Goal: Check status: Check status

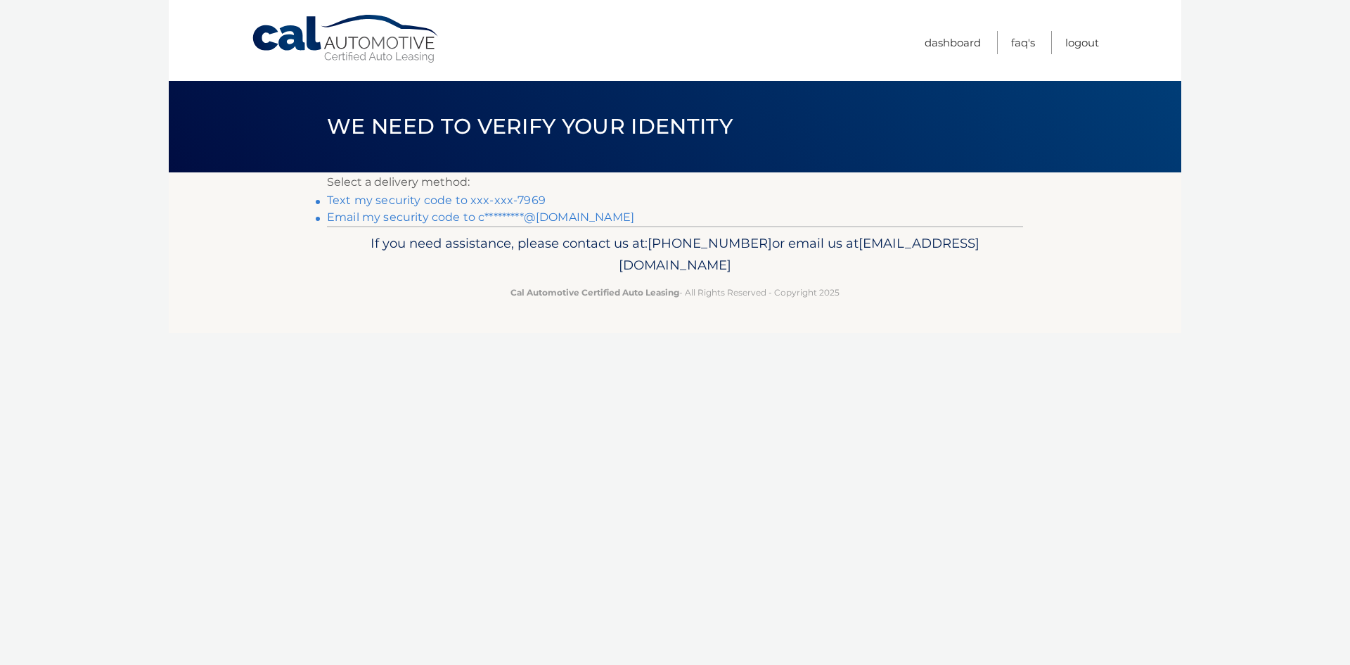
click at [527, 197] on link "Text my security code to xxx-xxx-7969" at bounding box center [436, 199] width 219 height 13
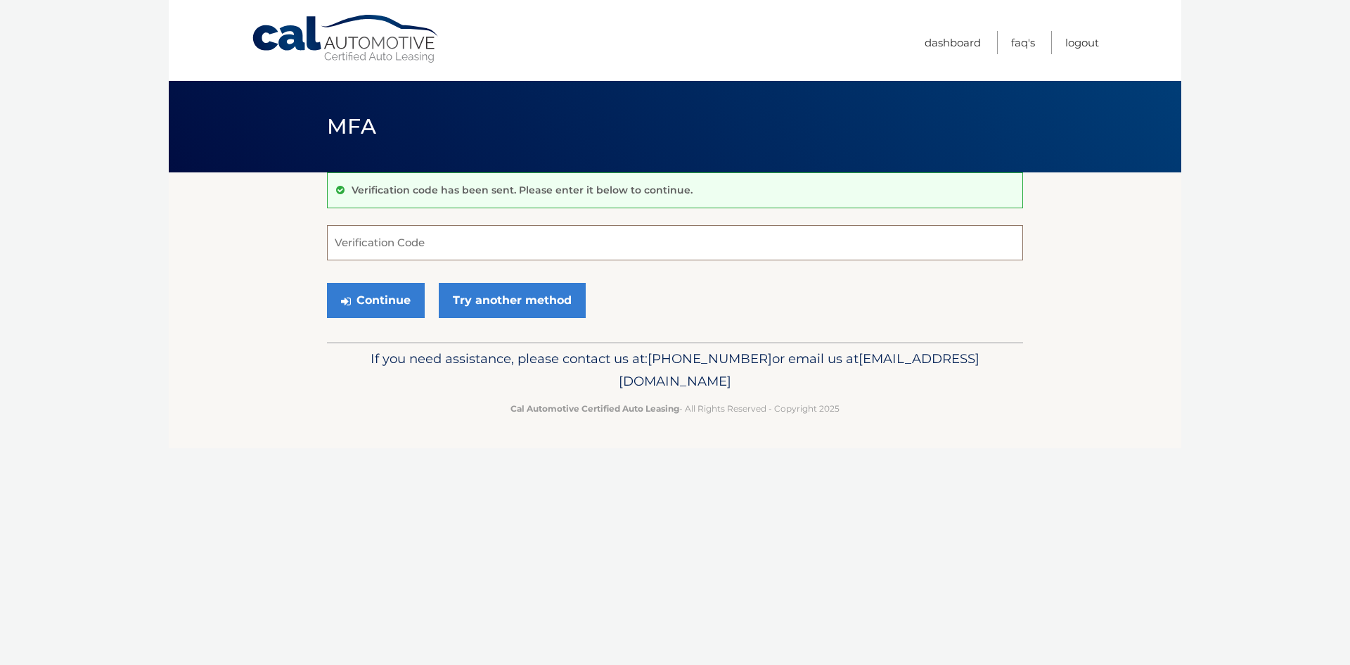
click at [665, 240] on input "Verification Code" at bounding box center [675, 242] width 696 height 35
type input "767225"
click at [385, 299] on button "Continue" at bounding box center [376, 300] width 98 height 35
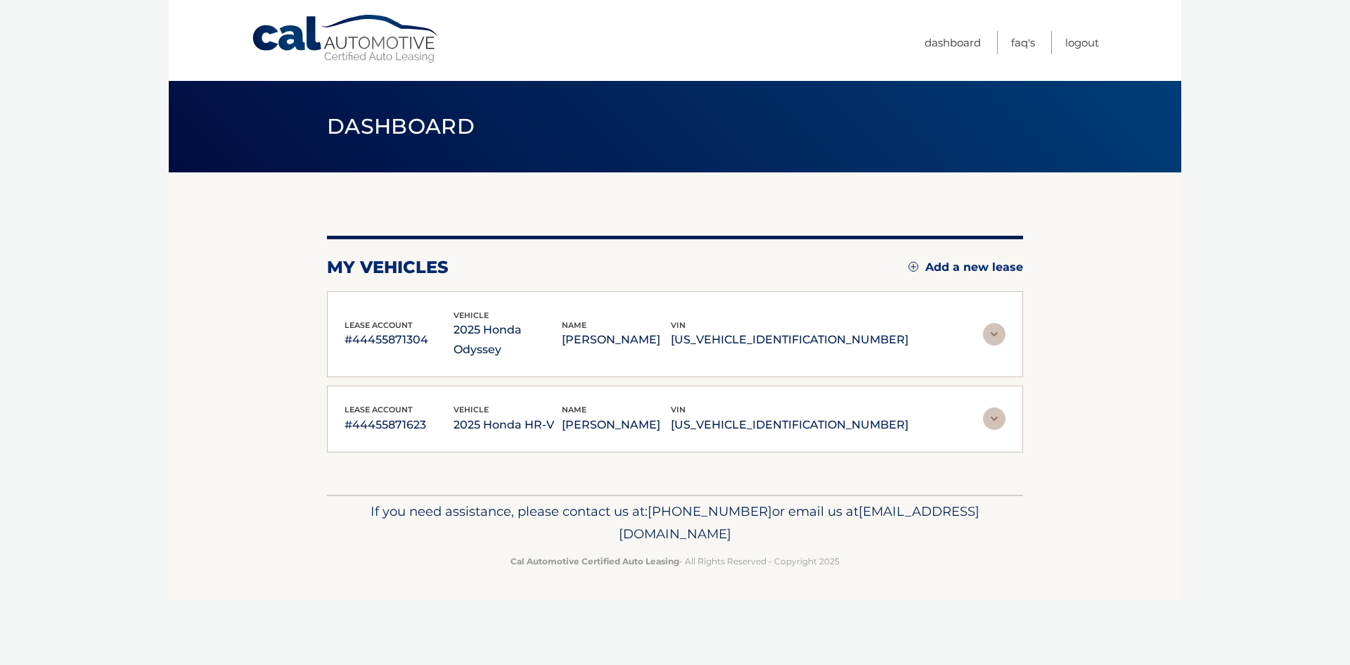
click at [993, 323] on img at bounding box center [994, 334] width 23 height 23
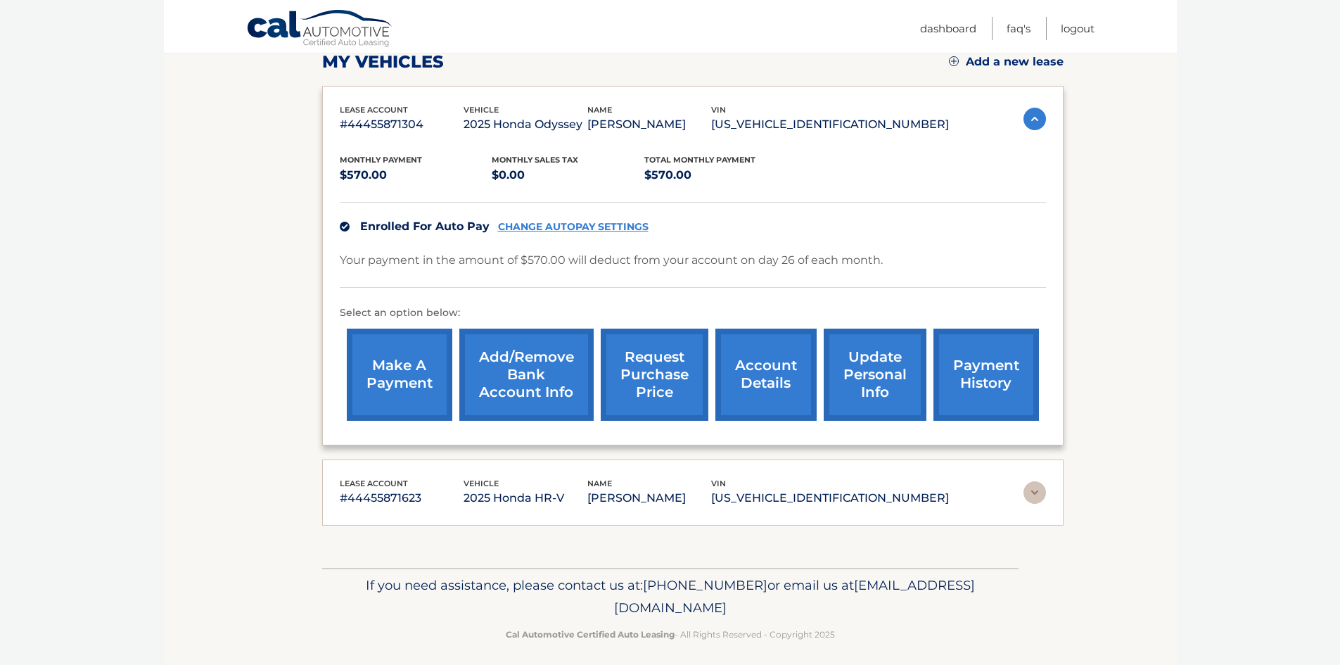
scroll to position [211, 0]
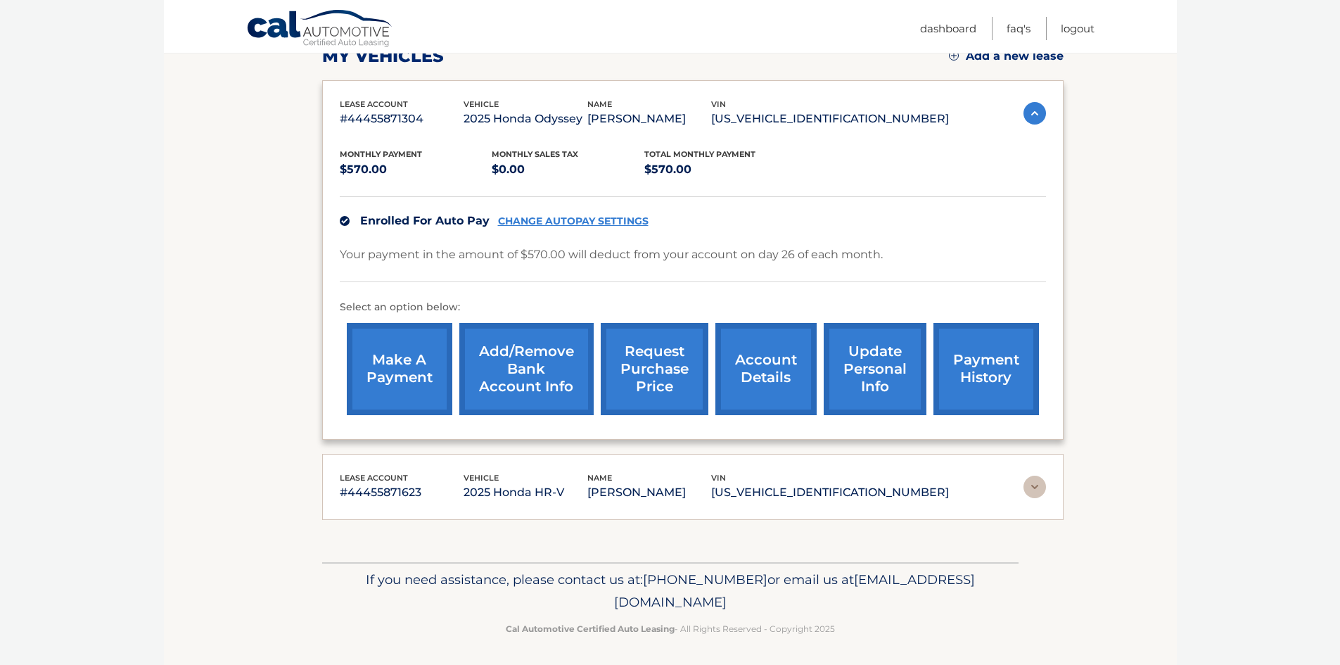
click at [1032, 479] on img at bounding box center [1034, 486] width 23 height 23
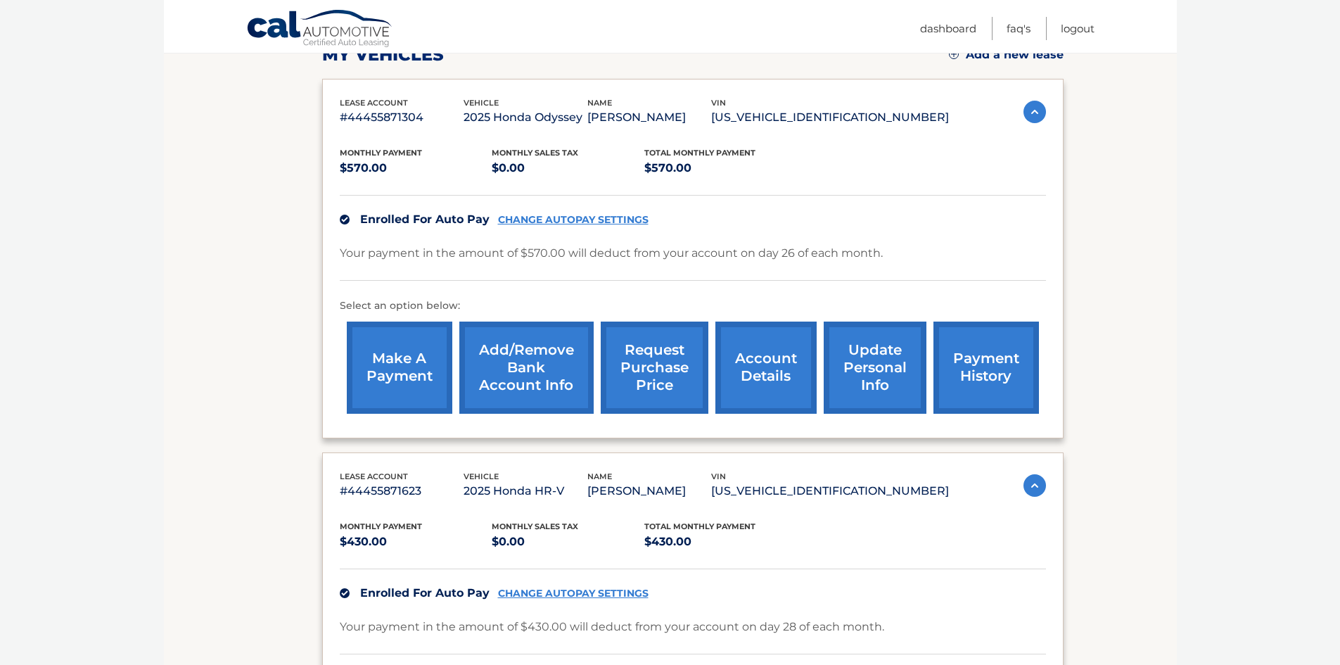
scroll to position [352, 0]
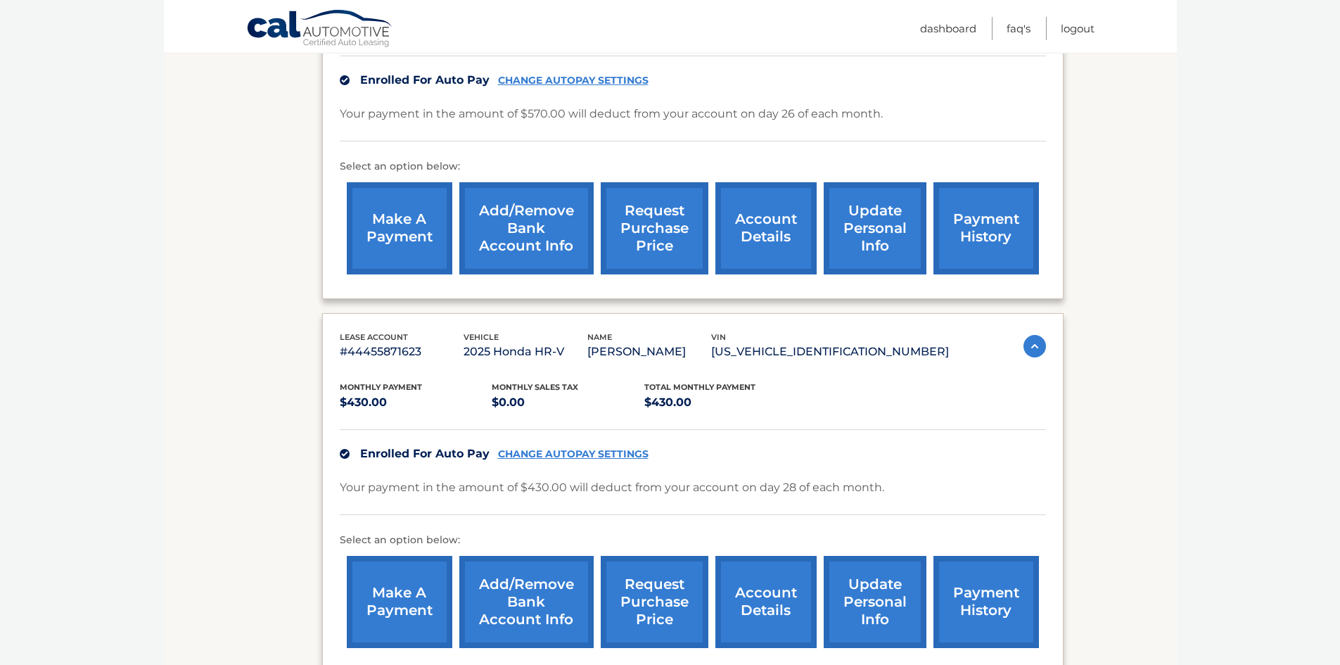
click at [990, 216] on link "payment history" at bounding box center [985, 228] width 105 height 92
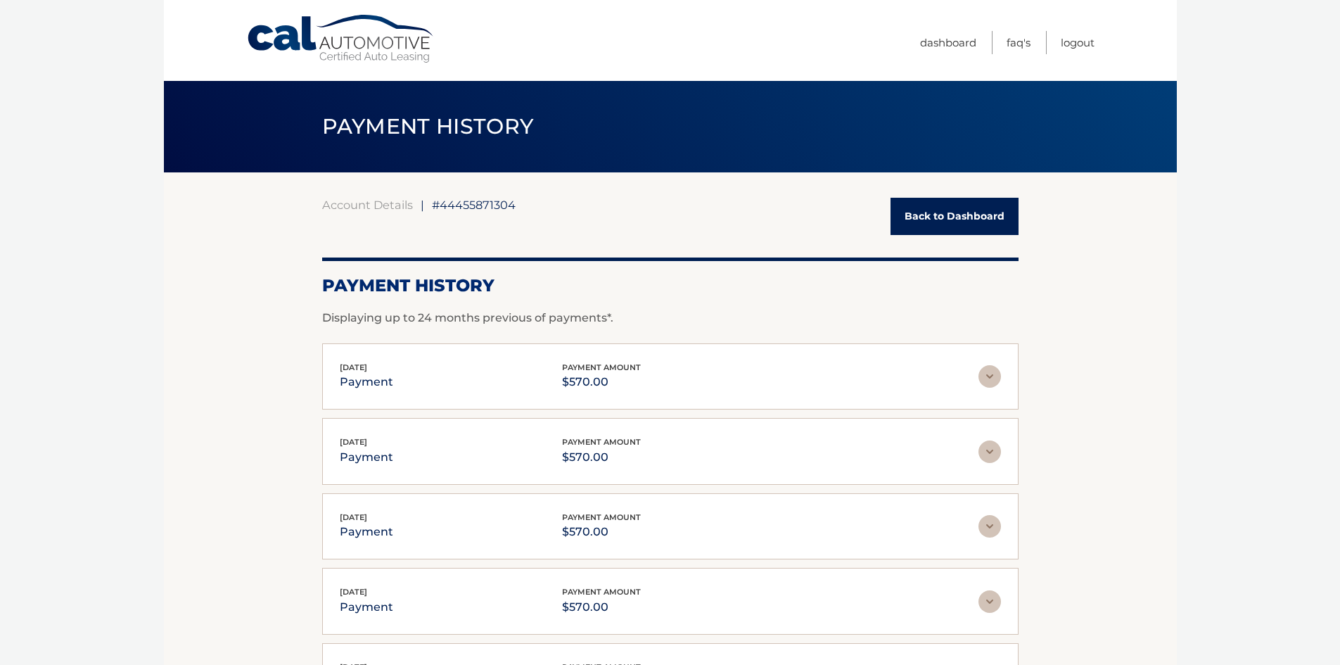
click at [942, 216] on link "Back to Dashboard" at bounding box center [954, 216] width 128 height 37
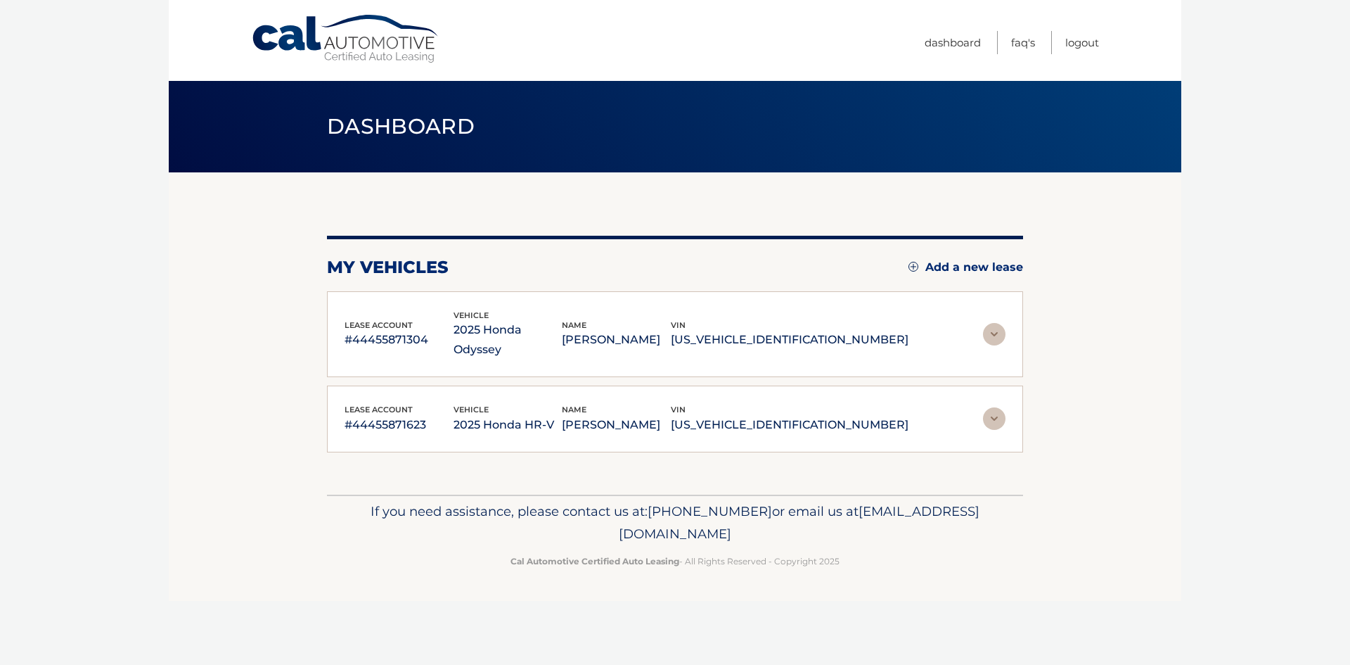
click at [992, 407] on img at bounding box center [994, 418] width 23 height 23
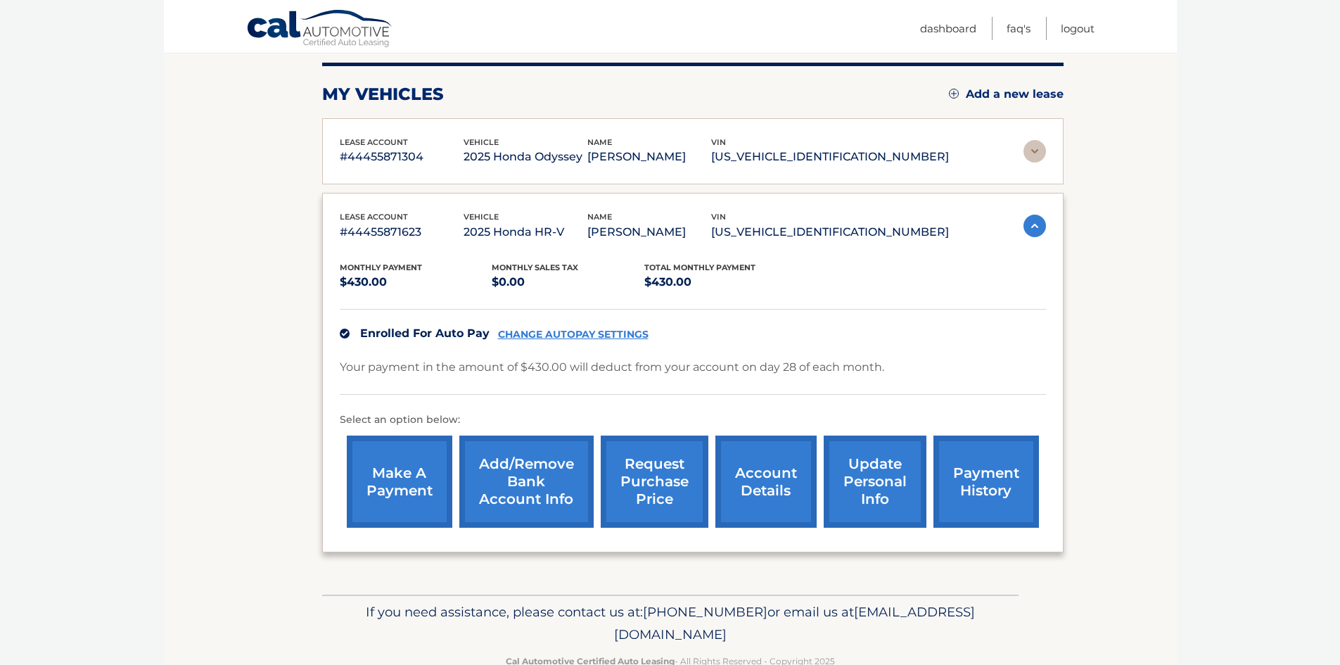
scroll to position [210, 0]
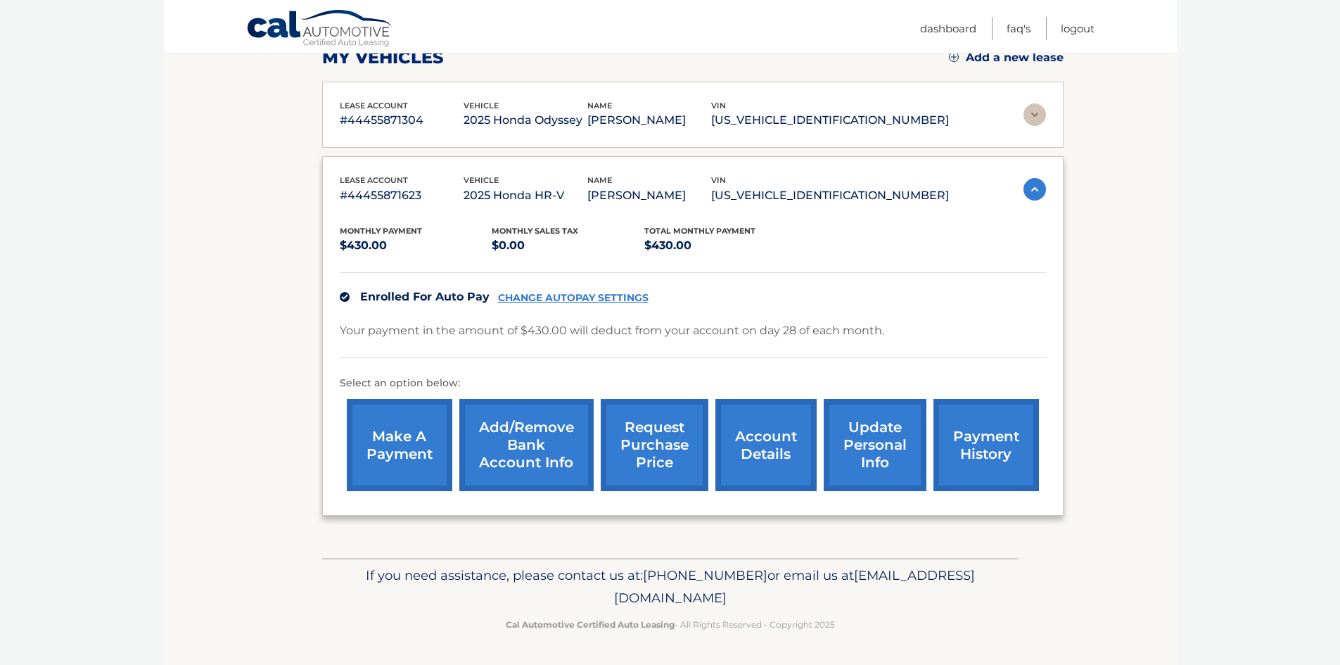
click at [976, 430] on link "payment history" at bounding box center [985, 445] width 105 height 92
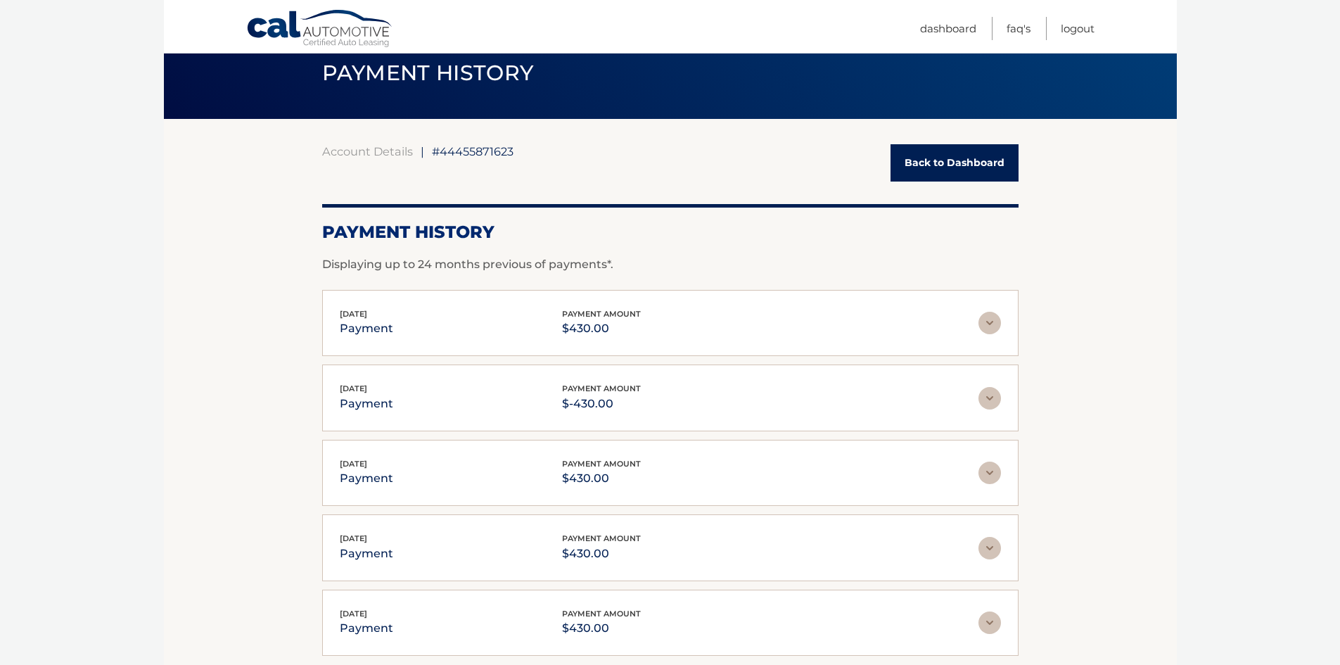
scroll to position [49, 0]
